Goal: Download file/media

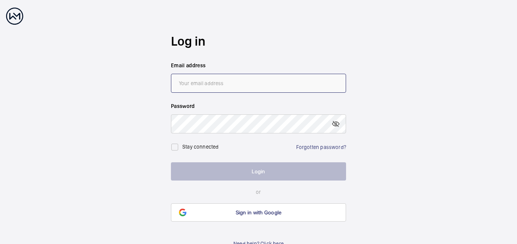
type input "[EMAIL_ADDRESS][DOMAIN_NAME]"
click at [257, 170] on button "Login" at bounding box center [258, 171] width 175 height 18
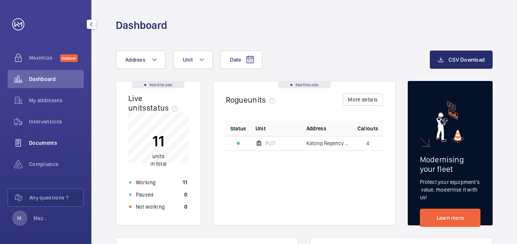
click at [55, 142] on span "Documents" at bounding box center [56, 143] width 55 height 8
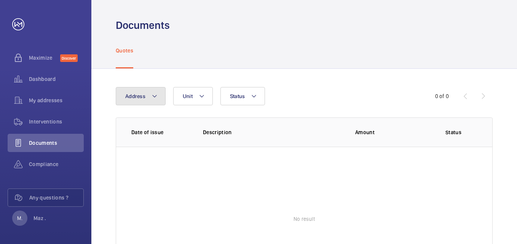
click at [152, 96] on mat-icon at bounding box center [154, 96] width 6 height 9
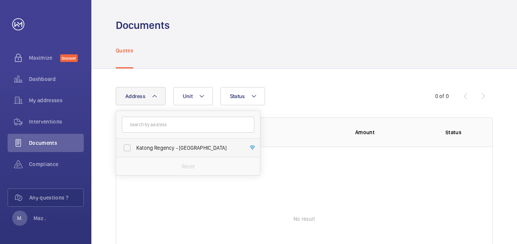
click at [165, 144] on label "Katong Regency - [GEOGRAPHIC_DATA]" at bounding box center [182, 148] width 132 height 18
click at [135, 144] on input "Katong Regency - [GEOGRAPHIC_DATA]" at bounding box center [126, 147] width 15 height 15
checkbox input "true"
click at [47, 78] on span "Dashboard" at bounding box center [56, 79] width 55 height 8
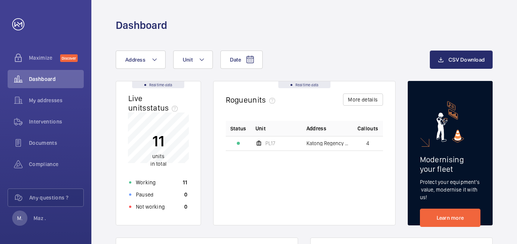
click at [313, 148] on td "Katong Regency - Katong Regency" at bounding box center [327, 143] width 51 height 14
click at [52, 121] on span "Interventions" at bounding box center [56, 122] width 55 height 8
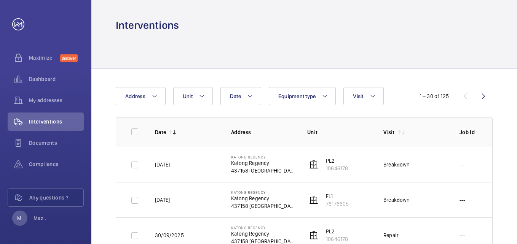
scroll to position [244, 0]
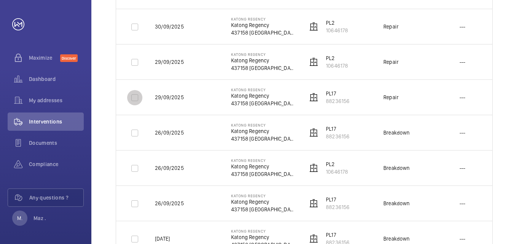
click at [136, 98] on input "checkbox" at bounding box center [134, 97] width 15 height 15
click at [136, 97] on input "checkbox" at bounding box center [134, 97] width 15 height 15
checkbox input "false"
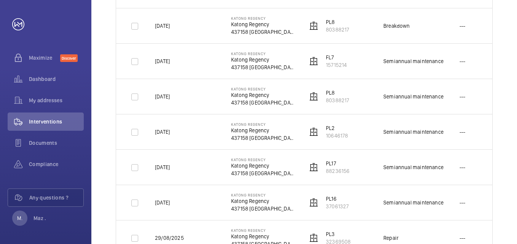
scroll to position [983, 0]
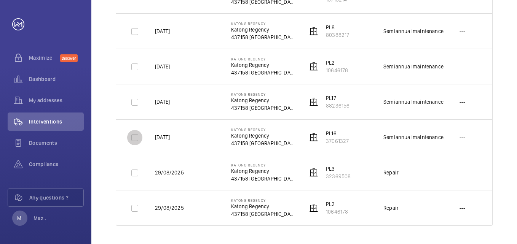
click at [134, 135] on input "checkbox" at bounding box center [134, 137] width 15 height 15
checkbox input "true"
click at [135, 100] on input "checkbox" at bounding box center [134, 102] width 15 height 15
checkbox input "true"
click at [134, 63] on input "checkbox" at bounding box center [134, 66] width 15 height 15
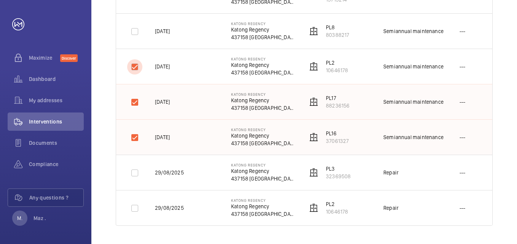
checkbox input "true"
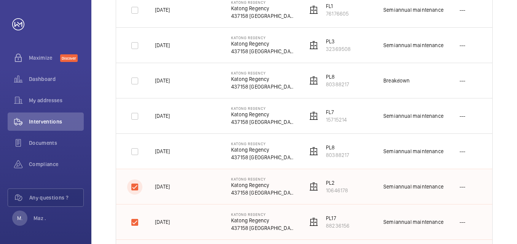
scroll to position [856, 0]
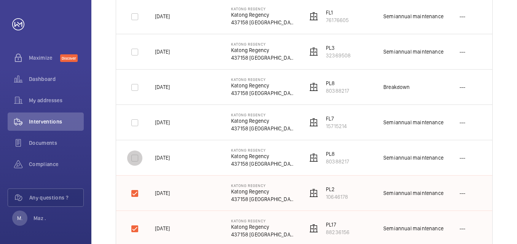
click at [133, 158] on input "checkbox" at bounding box center [134, 158] width 15 height 15
checkbox input "true"
click at [133, 122] on input "checkbox" at bounding box center [134, 122] width 15 height 15
checkbox input "true"
click at [136, 51] on input "checkbox" at bounding box center [134, 52] width 15 height 15
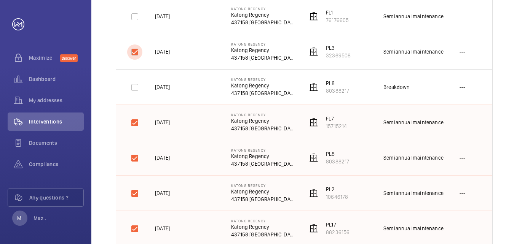
checkbox input "true"
click at [132, 16] on input "checkbox" at bounding box center [134, 16] width 15 height 15
checkbox input "true"
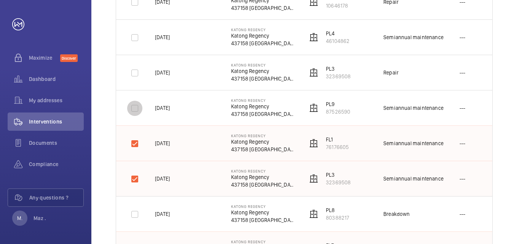
click at [134, 111] on input "checkbox" at bounding box center [134, 108] width 15 height 15
checkbox input "true"
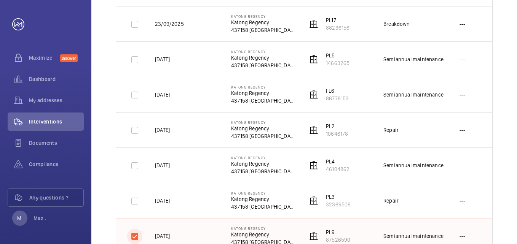
scroll to position [602, 0]
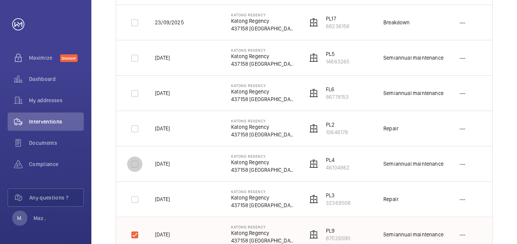
click at [134, 162] on input "checkbox" at bounding box center [134, 164] width 15 height 15
checkbox input "true"
click at [132, 92] on input "checkbox" at bounding box center [134, 93] width 15 height 15
checkbox input "true"
click at [136, 60] on input "checkbox" at bounding box center [134, 58] width 15 height 15
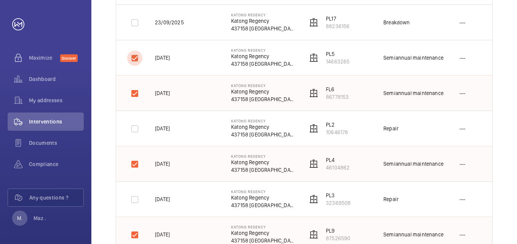
checkbox input "true"
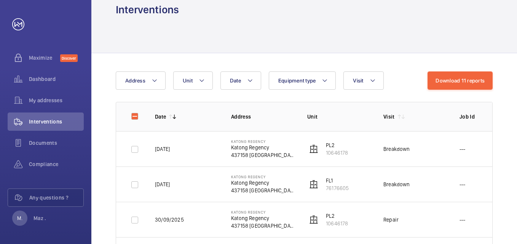
scroll to position [0, 0]
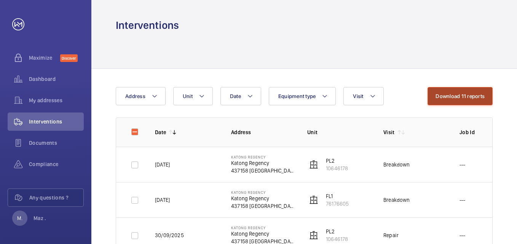
click at [463, 96] on button "Download 11 reports" at bounding box center [459, 96] width 65 height 18
